Goal: Find specific page/section: Find specific page/section

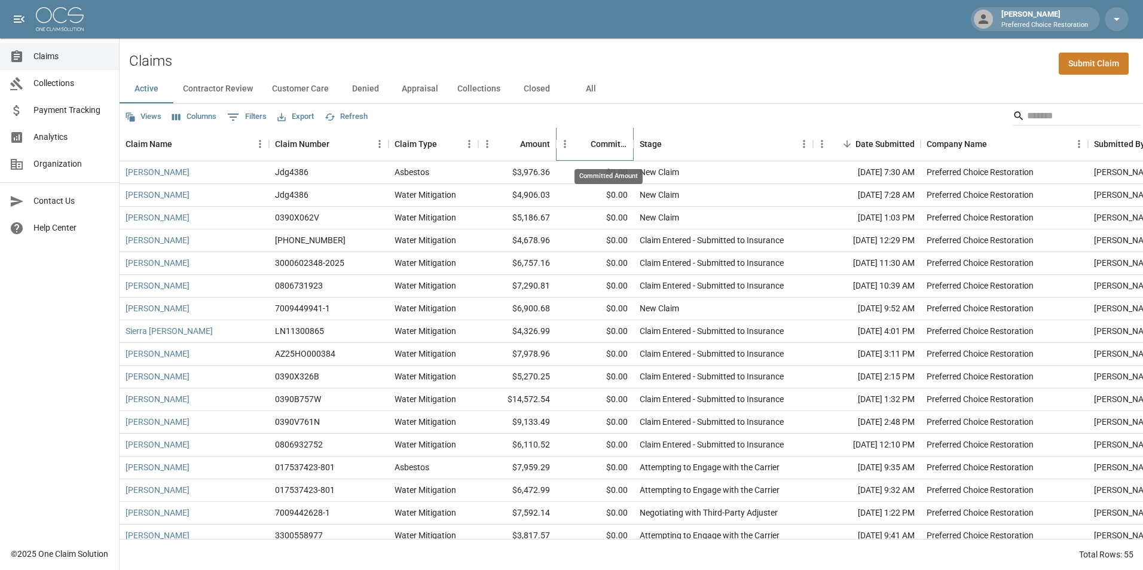
click at [606, 146] on div "Committed Amount" at bounding box center [609, 143] width 37 height 33
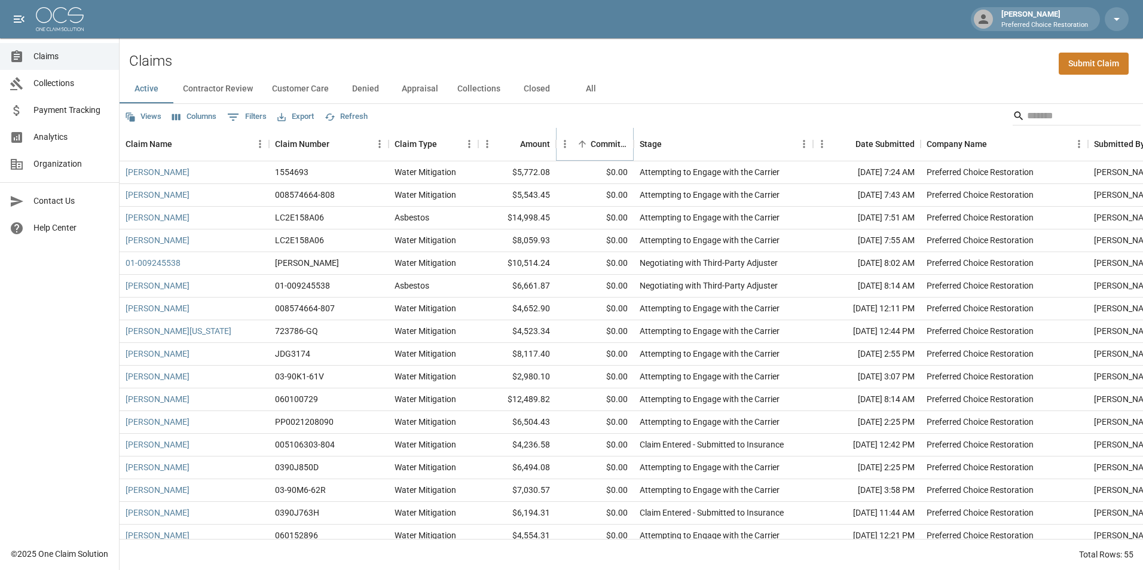
click at [588, 146] on button "Sort" at bounding box center [582, 144] width 17 height 17
click at [246, 110] on button "0 Filters" at bounding box center [246, 117] width 45 height 19
select select "****"
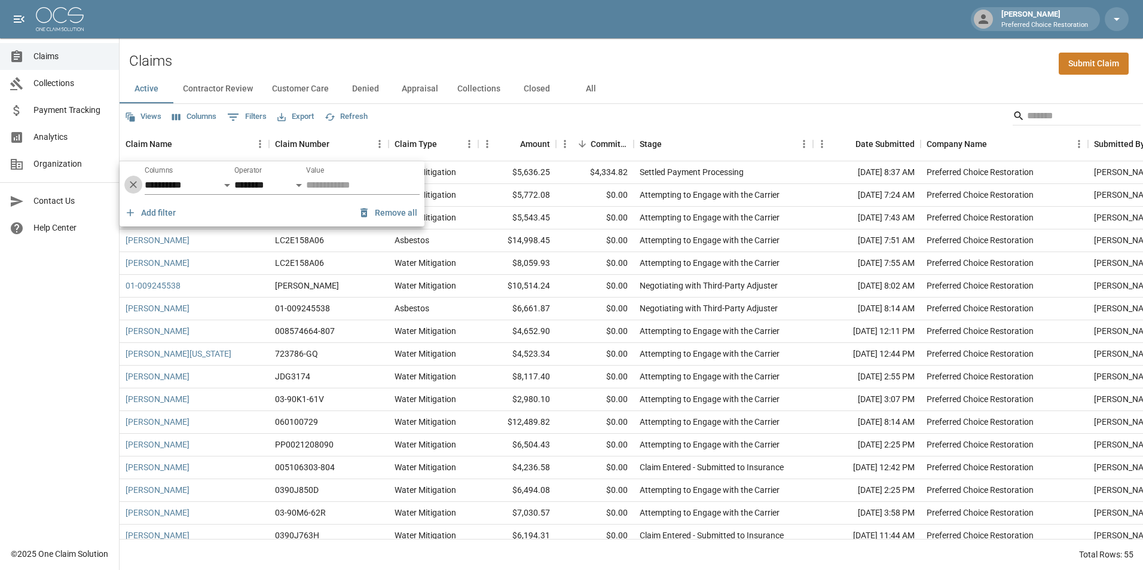
click at [133, 186] on icon "Delete" at bounding box center [133, 185] width 7 height 7
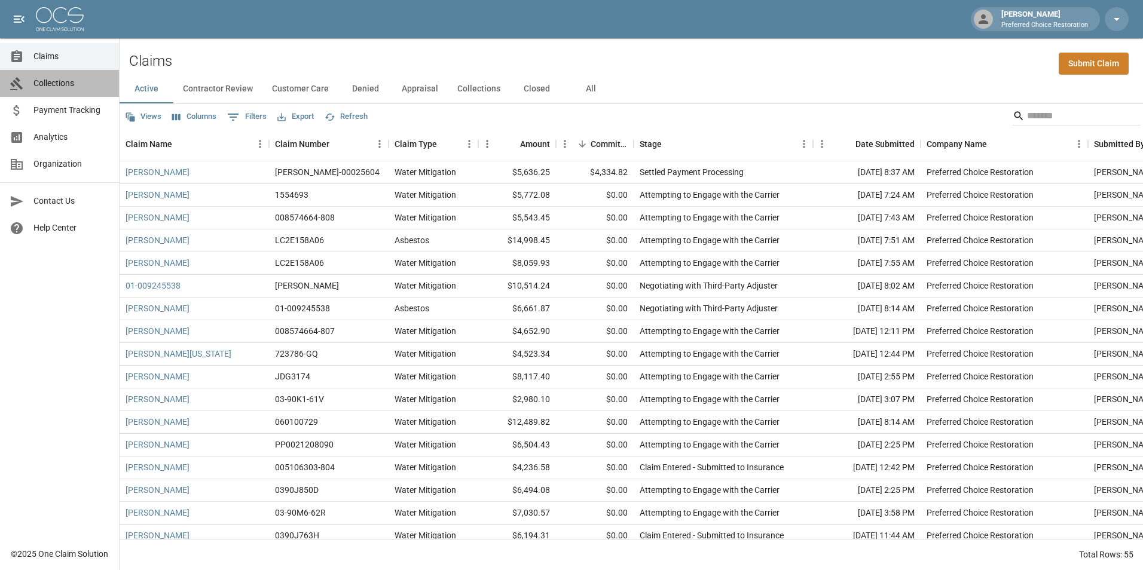
click at [84, 80] on span "Collections" at bounding box center [71, 83] width 76 height 13
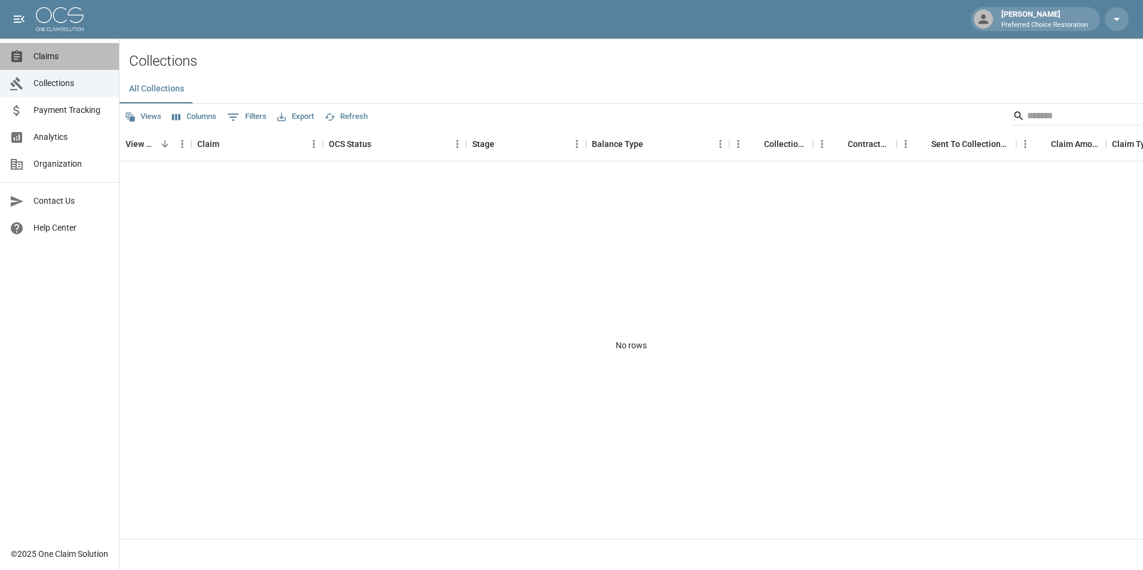
click at [63, 54] on span "Claims" at bounding box center [71, 56] width 76 height 13
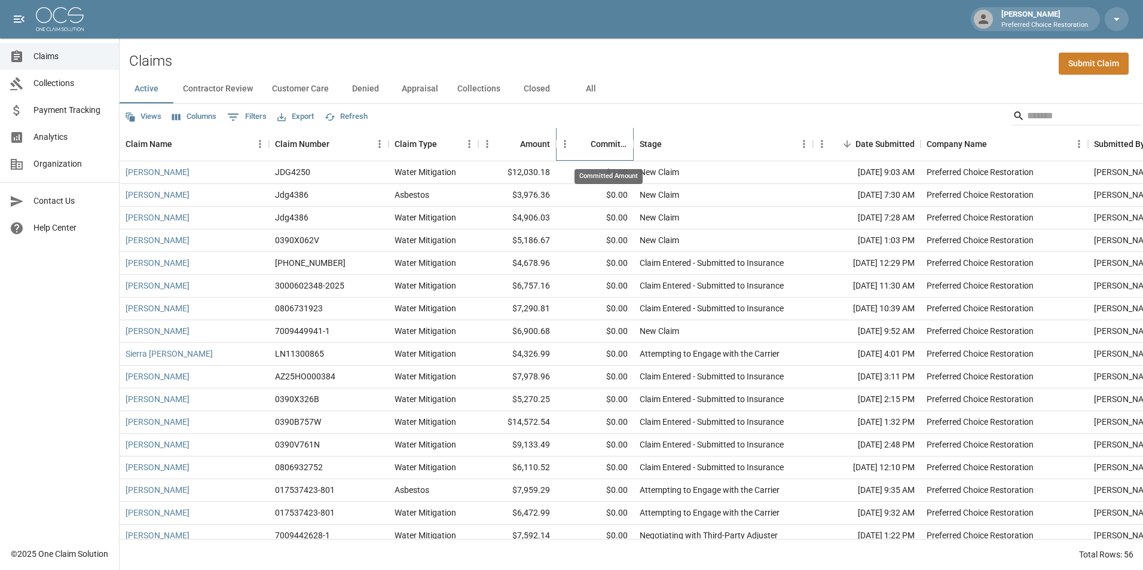
click at [611, 140] on div "Committed Amount" at bounding box center [609, 143] width 37 height 33
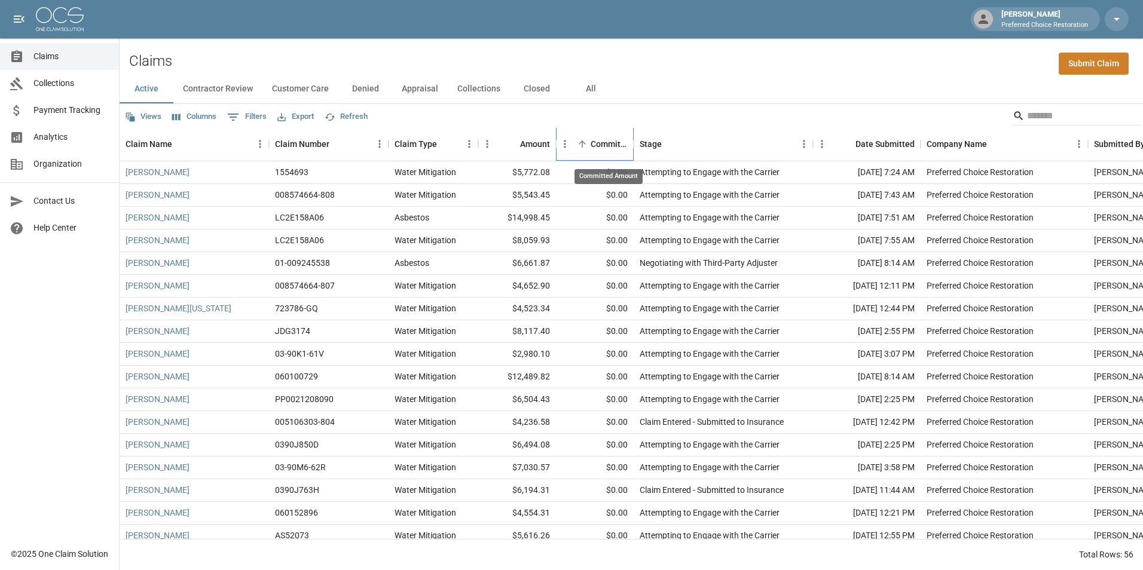
click at [611, 140] on div "Committed Amount" at bounding box center [609, 143] width 37 height 33
